Goal: Task Accomplishment & Management: Use online tool/utility

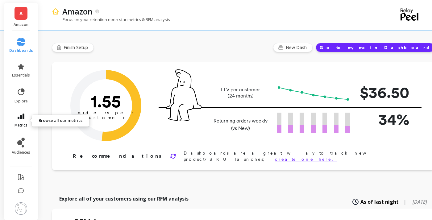
click at [23, 124] on span "metrics" at bounding box center [21, 125] width 13 height 5
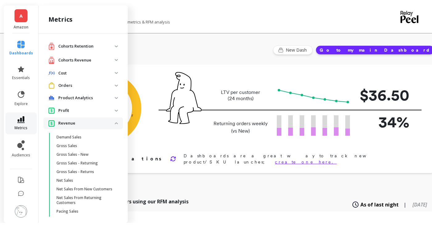
scroll to position [11, 0]
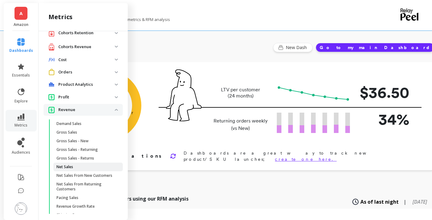
click at [82, 167] on span "Net Sales" at bounding box center [86, 167] width 59 height 5
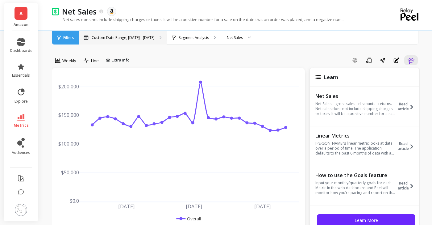
click at [145, 36] on p "Custom Date Range, [DATE] - [DATE]" at bounding box center [123, 37] width 63 height 5
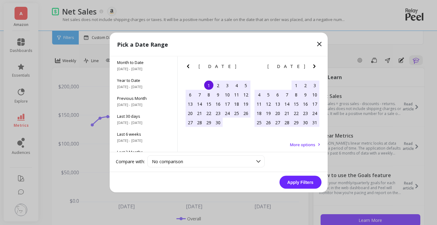
click at [316, 65] on icon "Next Month" at bounding box center [314, 66] width 7 height 7
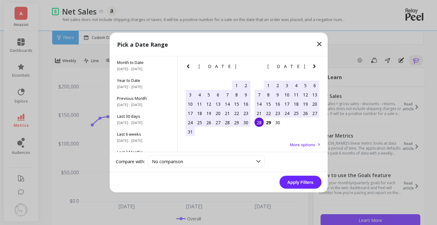
click at [285, 113] on div "24" at bounding box center [286, 112] width 9 height 9
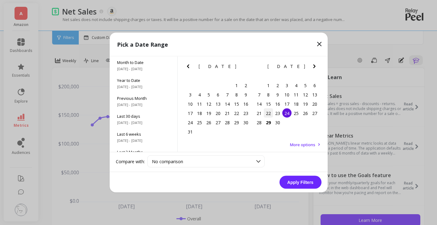
click at [266, 112] on div "22" at bounding box center [268, 112] width 9 height 9
click at [259, 121] on div "28" at bounding box center [259, 122] width 9 height 9
click at [301, 179] on button "Apply Filters" at bounding box center [301, 182] width 42 height 13
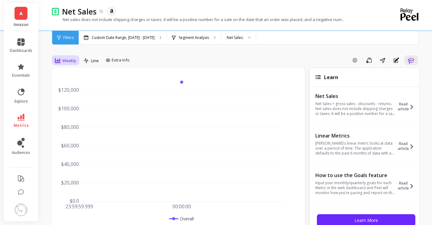
click at [59, 61] on icon at bounding box center [58, 60] width 6 height 5
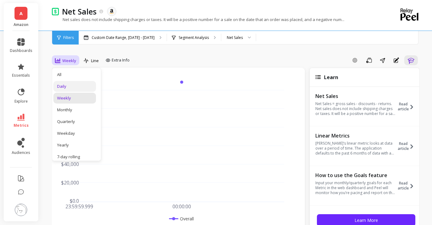
click at [74, 83] on div "Daily" at bounding box center [74, 86] width 43 height 11
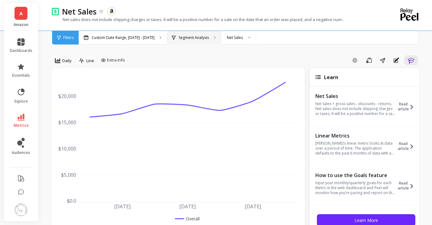
click at [196, 38] on p "Segment Analysis" at bounding box center [194, 37] width 30 height 5
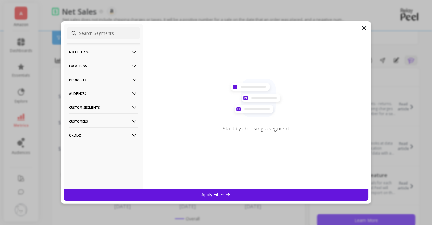
click at [101, 80] on p "Products" at bounding box center [103, 80] width 69 height 16
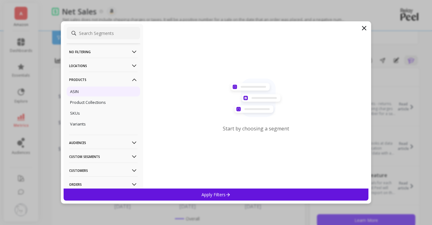
click at [89, 91] on div "ASIN" at bounding box center [104, 91] width 74 height 10
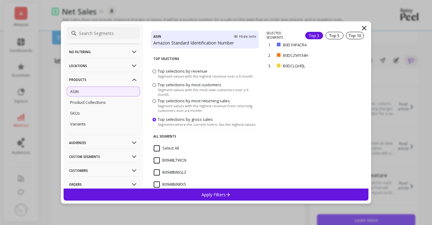
click at [161, 145] on div "Select All" at bounding box center [205, 151] width 108 height 19
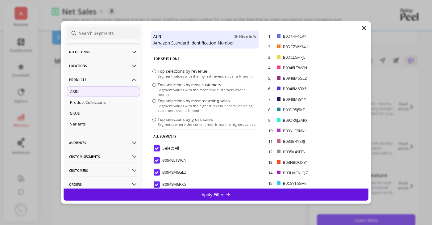
click at [216, 187] on div "B0948M6RX5" at bounding box center [205, 188] width 108 height 19
click at [224, 194] on p "Apply Filters" at bounding box center [216, 195] width 29 height 6
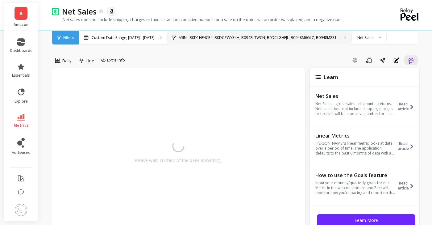
click at [198, 36] on p "ASIN : B0D1HF4CR4, B0DCZWY34H, B0948LTWCN, B0DCLGHFJL, B0948M6GLZ, B0948M831..." at bounding box center [259, 37] width 161 height 5
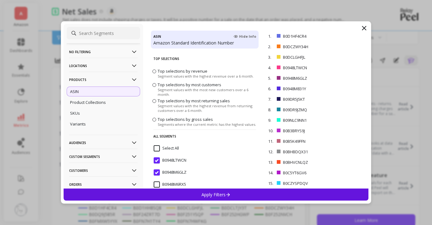
click at [161, 146] on input "Select All" at bounding box center [166, 148] width 25 height 6
click at [197, 193] on div "Apply Filters" at bounding box center [216, 194] width 305 height 12
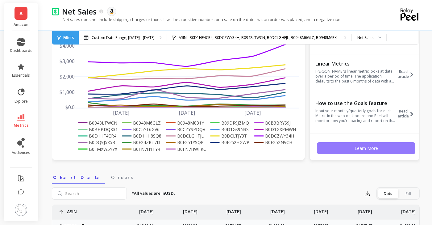
scroll to position [62, 0]
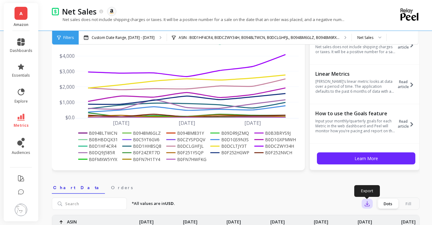
click at [363, 204] on button "button" at bounding box center [367, 204] width 11 height 10
click at [380, 219] on span "CSV" at bounding box center [379, 220] width 9 height 6
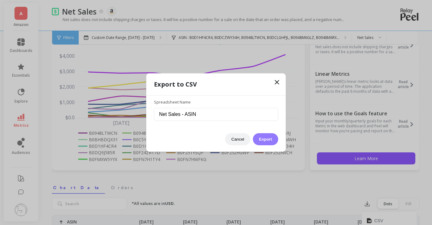
click at [264, 134] on button "Export" at bounding box center [265, 139] width 25 height 12
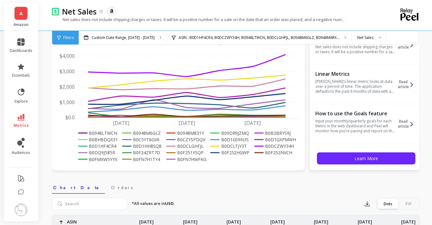
click at [12, 16] on div "A Amazon" at bounding box center [21, 17] width 35 height 28
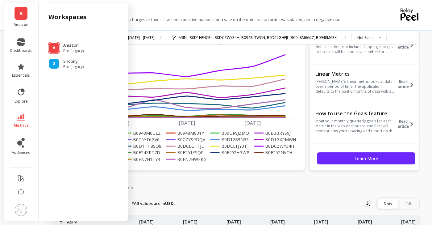
click at [16, 17] on link "A" at bounding box center [21, 13] width 13 height 13
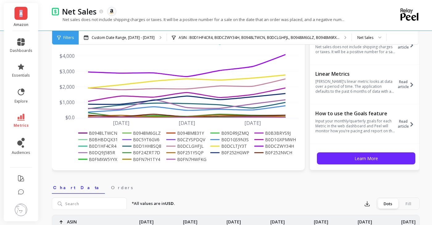
click at [16, 17] on link "A" at bounding box center [21, 13] width 13 height 13
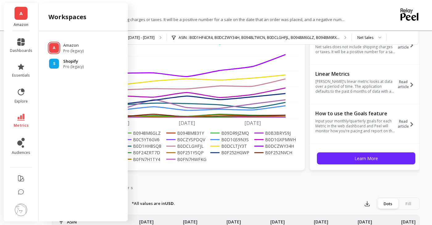
drag, startPoint x: 16, startPoint y: 17, endPoint x: 56, endPoint y: 61, distance: 59.5
click at [56, 61] on div "S" at bounding box center [54, 64] width 10 height 10
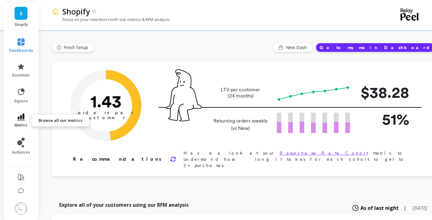
click at [20, 117] on icon at bounding box center [20, 117] width 7 height 7
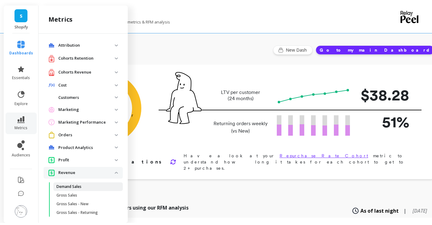
scroll to position [11, 0]
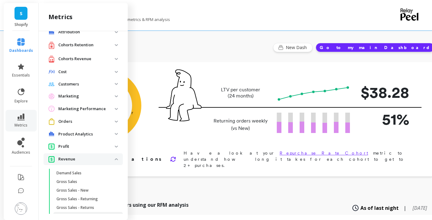
click at [68, 218] on p "Net Sales" at bounding box center [65, 216] width 17 height 5
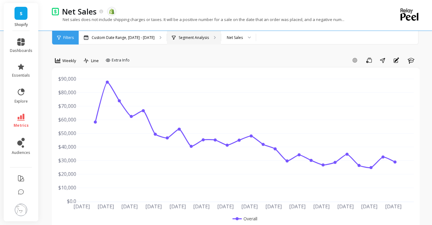
click at [186, 39] on p "Segment Analysis" at bounding box center [194, 37] width 30 height 5
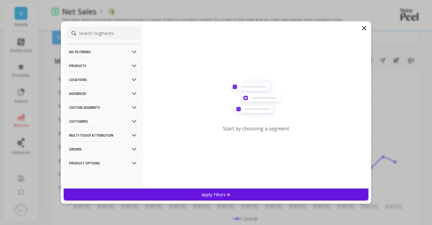
click at [96, 68] on p "Products" at bounding box center [103, 66] width 69 height 16
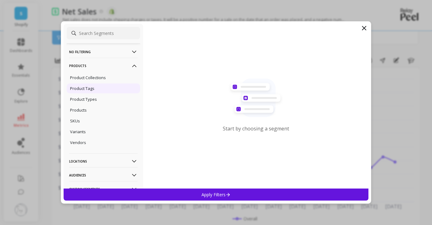
click at [88, 90] on p "Product Tags" at bounding box center [82, 89] width 24 height 6
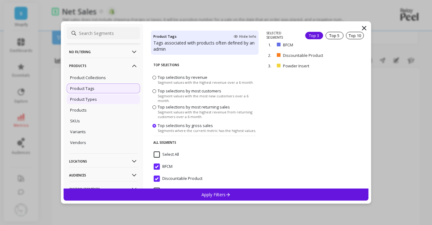
click at [89, 98] on p "Product Types" at bounding box center [83, 99] width 27 height 6
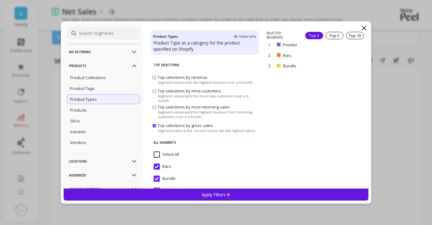
click at [206, 194] on p "Apply Filters" at bounding box center [216, 195] width 29 height 6
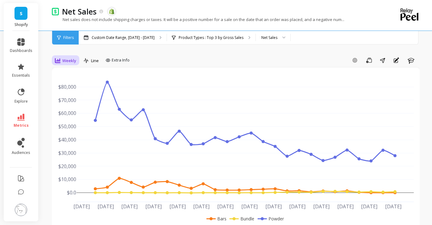
click at [67, 60] on span "Weekly" at bounding box center [69, 61] width 14 height 6
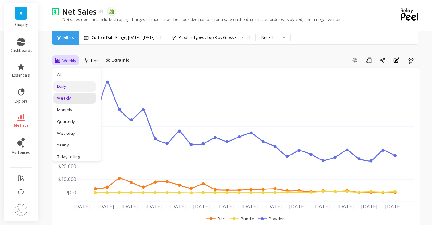
click at [67, 84] on div "Daily" at bounding box center [74, 86] width 35 height 6
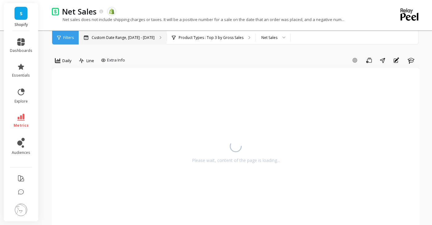
click at [107, 37] on p "Custom Date Range, [DATE] - [DATE]" at bounding box center [123, 37] width 63 height 5
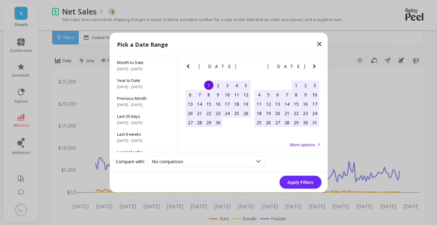
click at [316, 67] on icon "Next Month" at bounding box center [314, 66] width 7 height 7
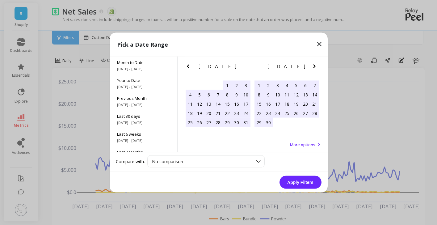
click at [316, 67] on icon "Next Month" at bounding box center [314, 66] width 7 height 7
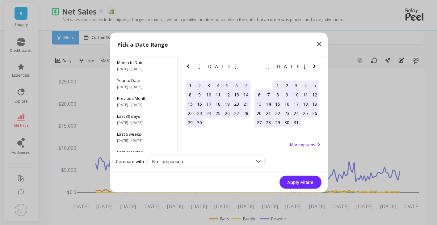
click at [316, 67] on icon "Next Month" at bounding box center [314, 66] width 7 height 7
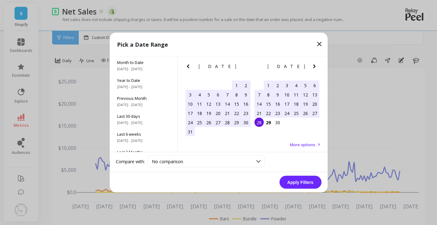
click at [266, 113] on div "22" at bounding box center [268, 112] width 9 height 9
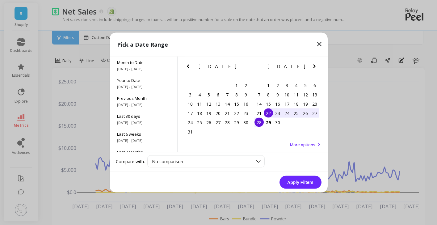
click at [257, 125] on div "28" at bounding box center [259, 122] width 9 height 9
click at [303, 182] on button "Apply Filters" at bounding box center [301, 182] width 42 height 13
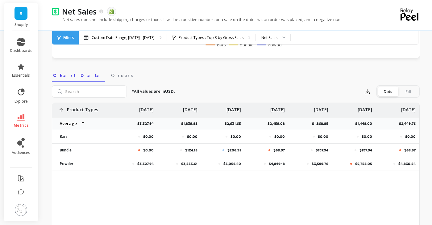
scroll to position [185, 0]
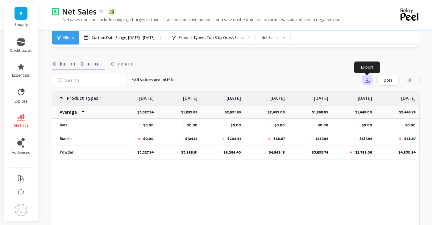
click at [369, 77] on icon "button" at bounding box center [367, 80] width 6 height 6
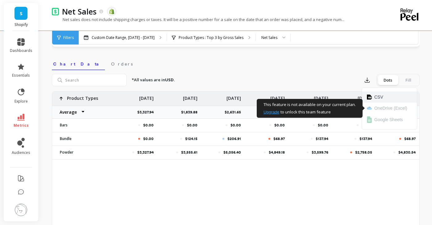
click at [372, 96] on img at bounding box center [369, 97] width 5 height 5
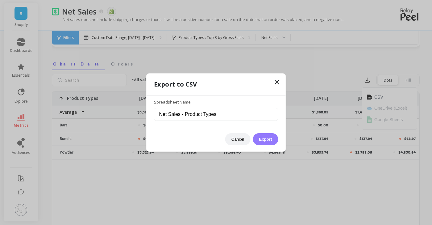
click at [265, 141] on button "Export" at bounding box center [265, 139] width 25 height 12
